Goal: Navigation & Orientation: Find specific page/section

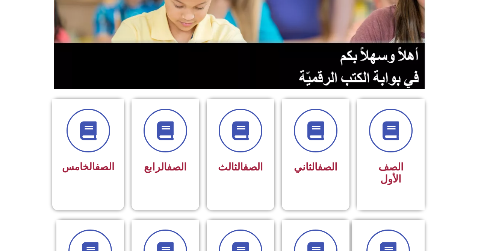
click at [174, 250] on icon at bounding box center [165, 251] width 19 height 19
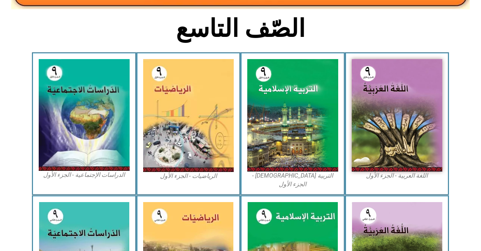
scroll to position [183, 0]
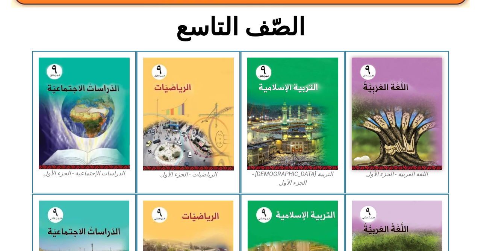
click at [90, 138] on img at bounding box center [84, 114] width 91 height 112
